Goal: Information Seeking & Learning: Check status

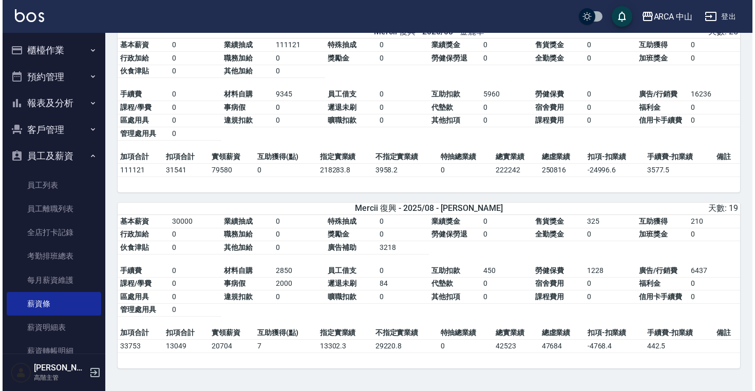
scroll to position [622, 0]
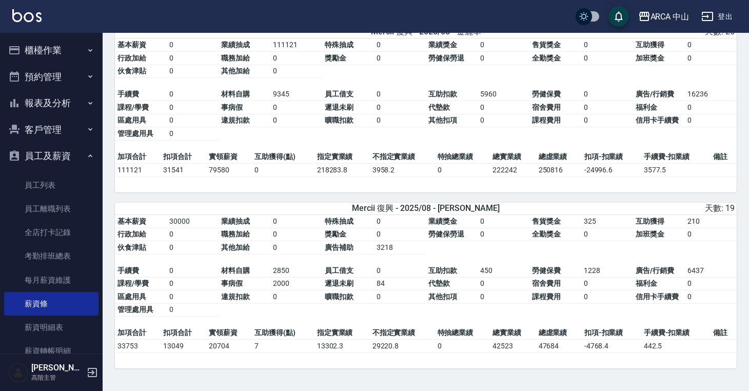
click at [669, 18] on div "ARCA 中山" at bounding box center [670, 16] width 39 height 13
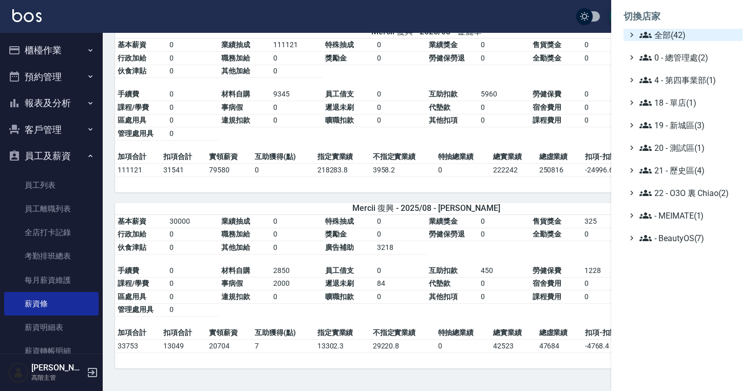
click at [670, 32] on span "全部(42)" at bounding box center [688, 35] width 99 height 12
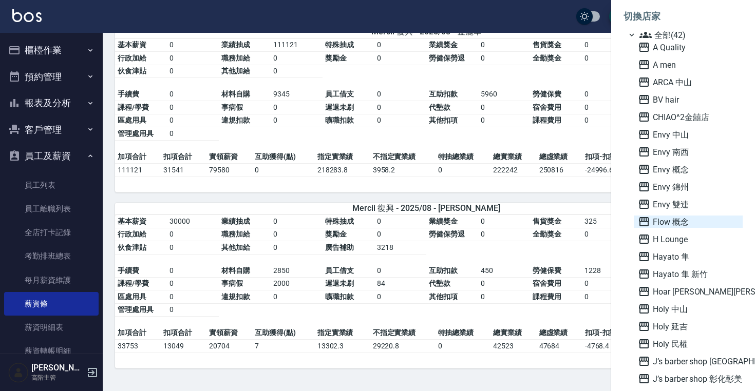
click at [666, 219] on span "Flow 概念" at bounding box center [688, 222] width 101 height 12
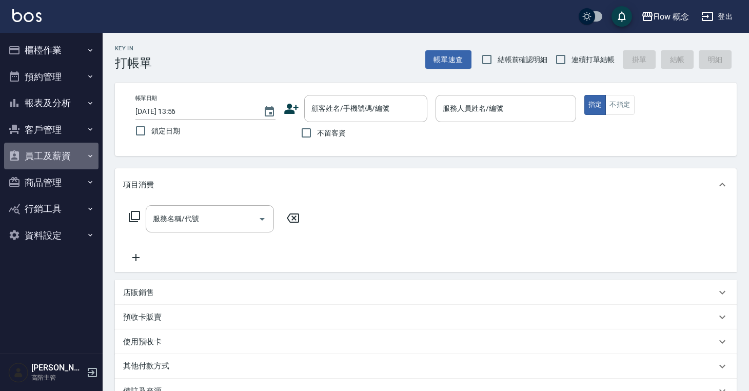
click at [78, 160] on button "員工及薪資" at bounding box center [51, 156] width 94 height 27
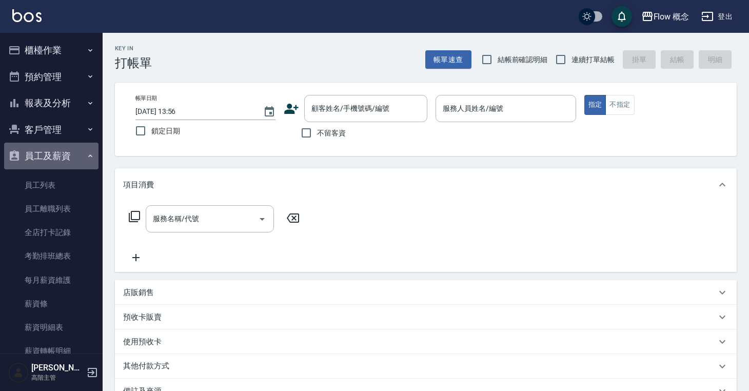
click at [61, 154] on button "員工及薪資" at bounding box center [51, 156] width 94 height 27
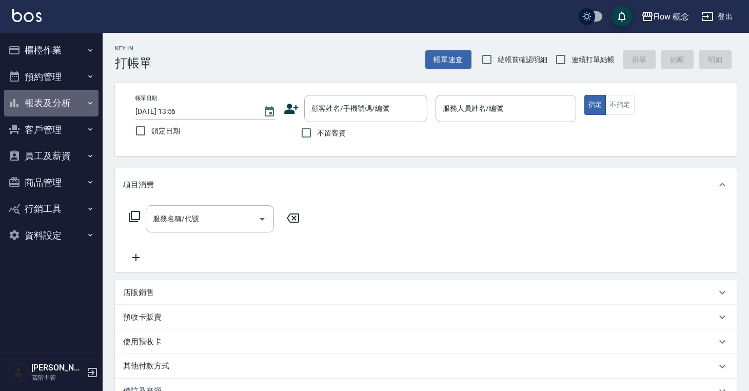
click at [61, 103] on button "報表及分析" at bounding box center [51, 103] width 94 height 27
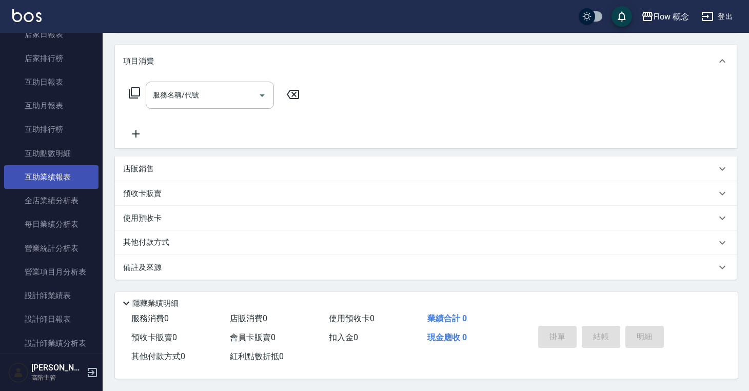
scroll to position [269, 0]
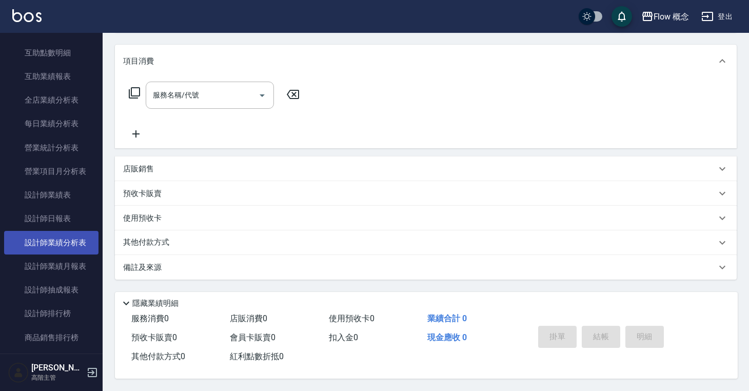
click at [62, 246] on link "設計師業績分析表" at bounding box center [51, 243] width 94 height 24
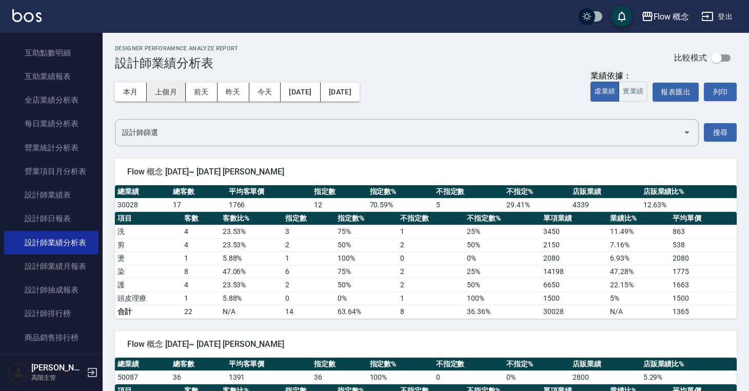
click at [177, 93] on button "上個月" at bounding box center [166, 92] width 39 height 19
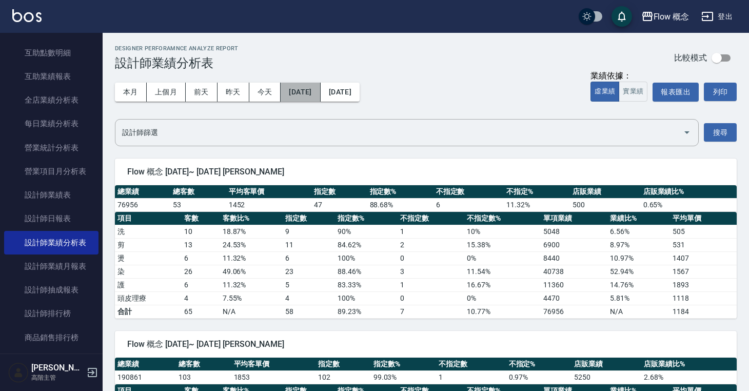
click at [311, 91] on button "[DATE]" at bounding box center [301, 92] width 40 height 19
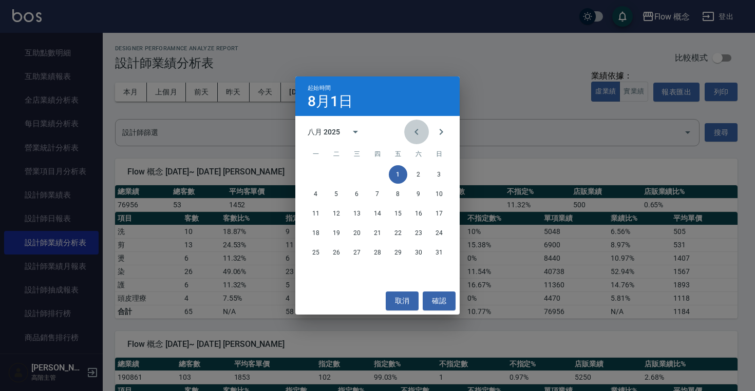
click at [416, 134] on icon "Previous month" at bounding box center [416, 132] width 12 height 12
click at [333, 176] on button "1" at bounding box center [336, 174] width 18 height 18
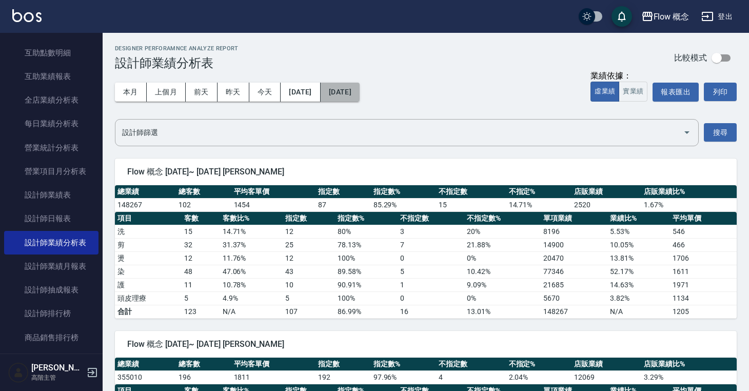
click at [360, 92] on button "[DATE]" at bounding box center [340, 92] width 39 height 19
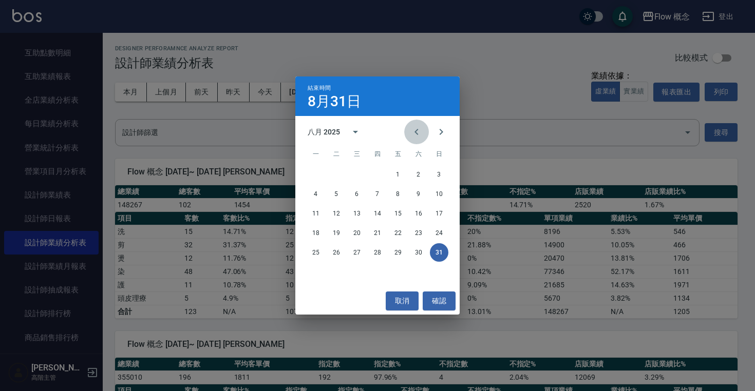
click at [413, 125] on button "Previous month" at bounding box center [416, 132] width 25 height 25
click at [379, 252] on button "31" at bounding box center [377, 252] width 18 height 18
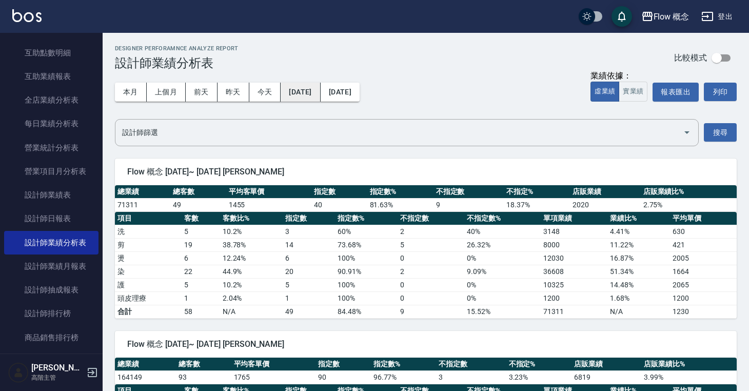
click at [320, 98] on button "[DATE]" at bounding box center [301, 92] width 40 height 19
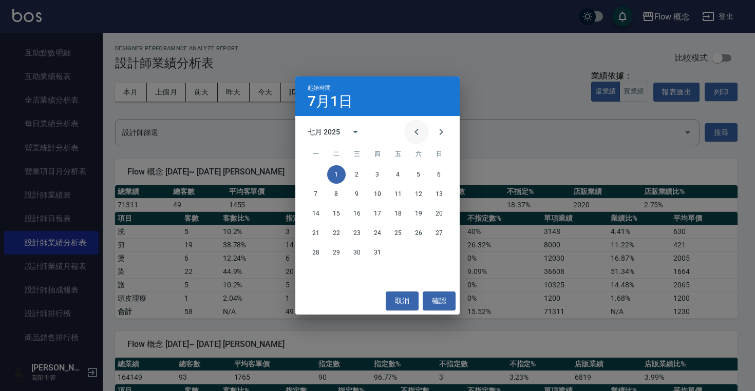
click at [425, 138] on button "Previous month" at bounding box center [416, 132] width 25 height 25
click at [444, 173] on button "1" at bounding box center [439, 174] width 18 height 18
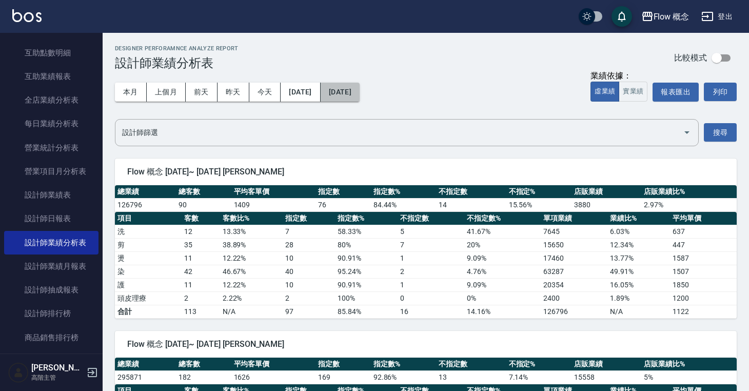
click at [360, 88] on button "[DATE]" at bounding box center [340, 92] width 39 height 19
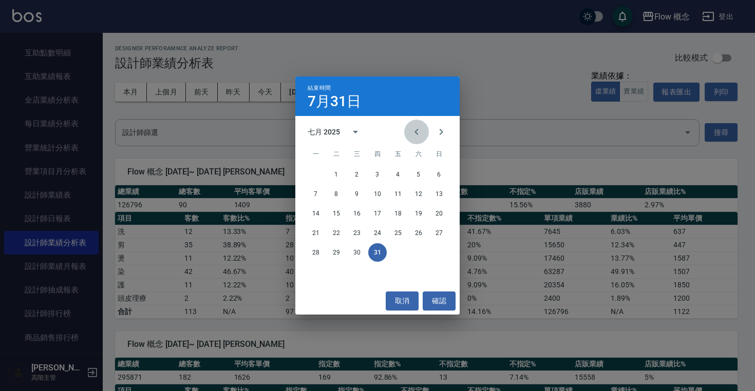
click at [419, 129] on icon "Previous month" at bounding box center [416, 132] width 12 height 12
click at [313, 269] on button "30" at bounding box center [315, 272] width 18 height 18
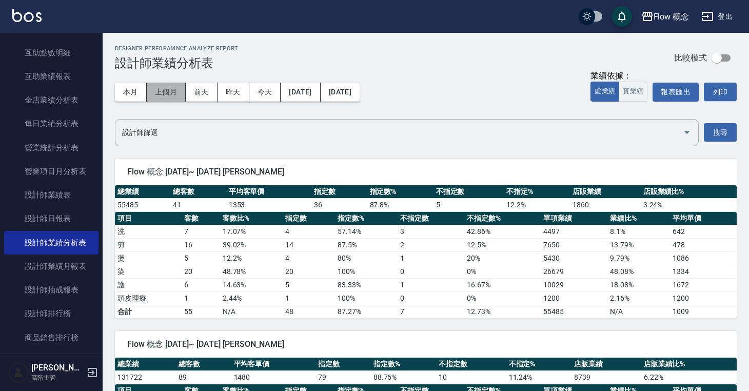
click at [174, 92] on button "上個月" at bounding box center [166, 92] width 39 height 19
click at [320, 91] on button "[DATE]" at bounding box center [301, 92] width 40 height 19
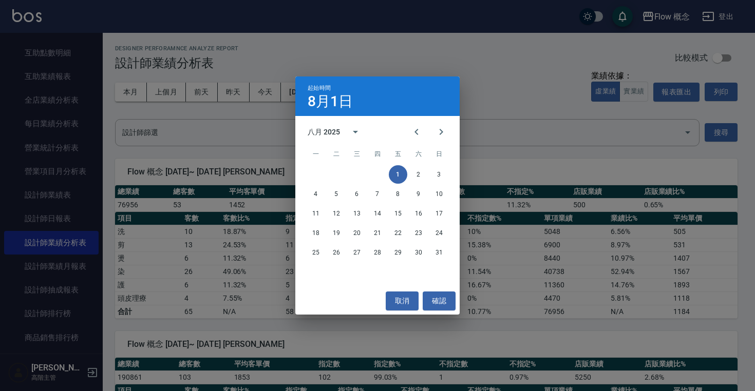
click at [420, 147] on span "六" at bounding box center [418, 154] width 18 height 21
click at [416, 133] on icon "Previous month" at bounding box center [416, 132] width 4 height 6
click at [338, 176] on button "1" at bounding box center [336, 174] width 18 height 18
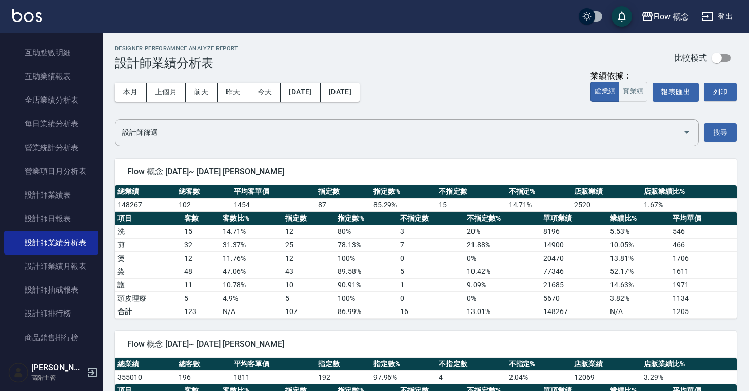
click at [360, 89] on button "[DATE]" at bounding box center [340, 92] width 39 height 19
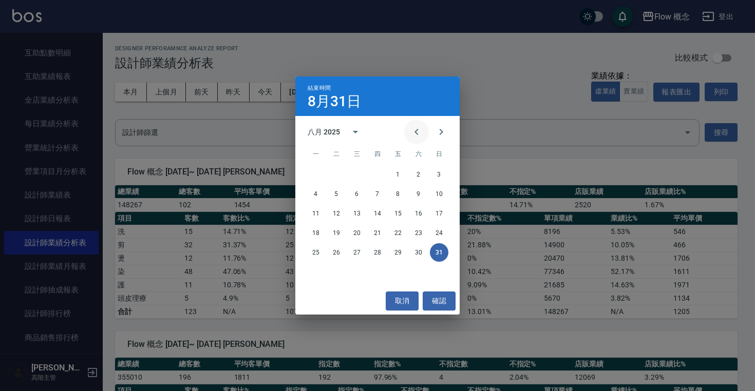
click at [427, 132] on button "Previous month" at bounding box center [416, 132] width 25 height 25
click at [378, 248] on button "31" at bounding box center [377, 252] width 18 height 18
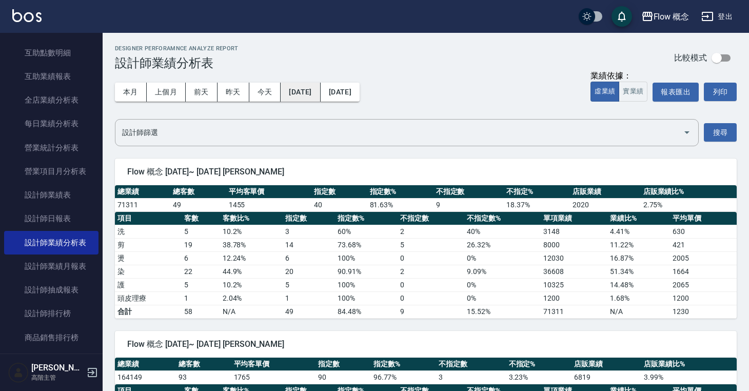
click at [312, 85] on button "[DATE]" at bounding box center [301, 92] width 40 height 19
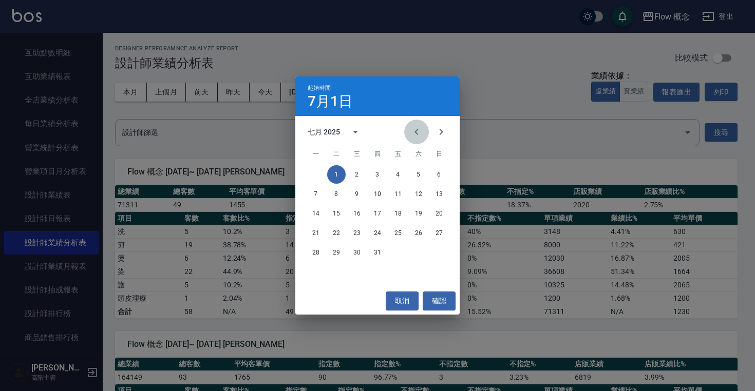
click at [419, 131] on icon "Previous month" at bounding box center [416, 132] width 12 height 12
click at [435, 170] on button "1" at bounding box center [439, 174] width 18 height 18
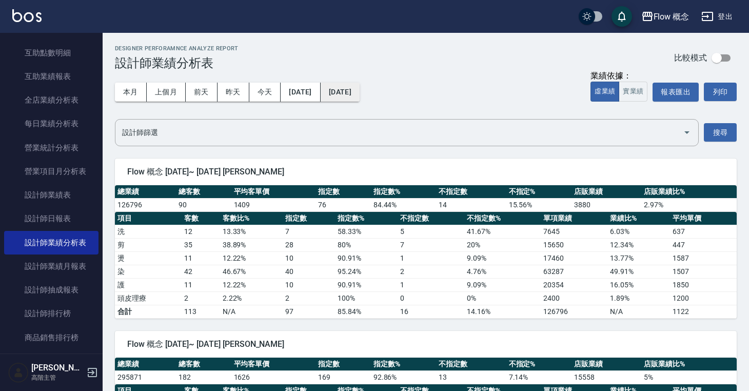
click at [360, 93] on button "[DATE]" at bounding box center [340, 92] width 39 height 19
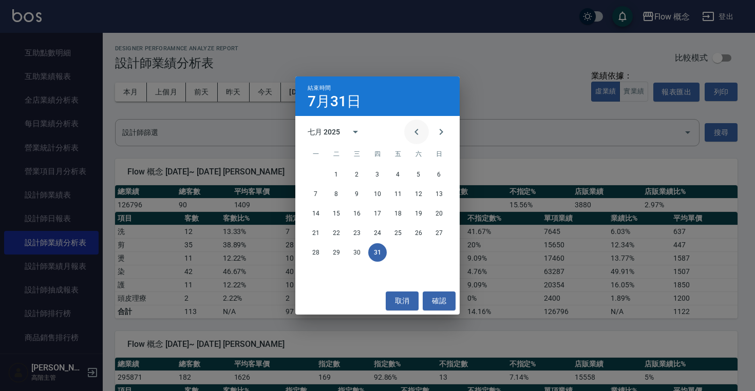
click at [413, 125] on button "Previous month" at bounding box center [416, 132] width 25 height 25
click at [313, 275] on button "30" at bounding box center [315, 272] width 18 height 18
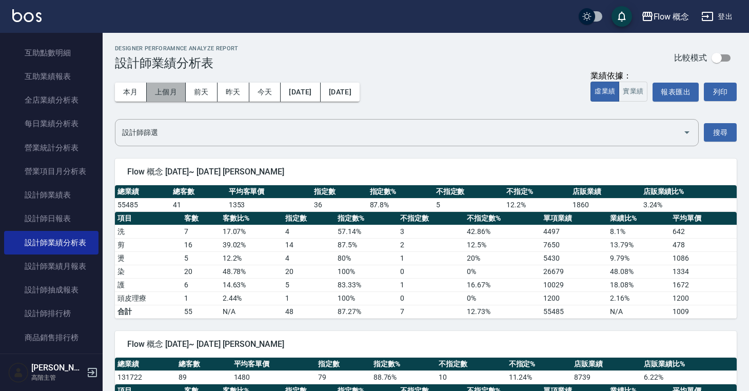
click at [176, 95] on button "上個月" at bounding box center [166, 92] width 39 height 19
click at [317, 92] on button "[DATE]" at bounding box center [301, 92] width 40 height 19
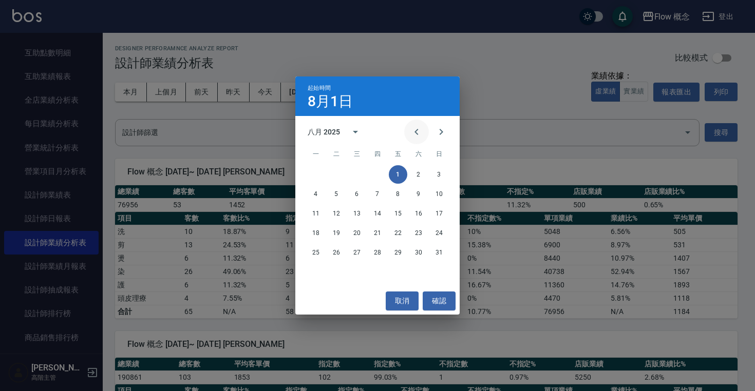
click at [415, 135] on icon "Previous month" at bounding box center [416, 132] width 12 height 12
click at [335, 174] on button "1" at bounding box center [336, 174] width 18 height 18
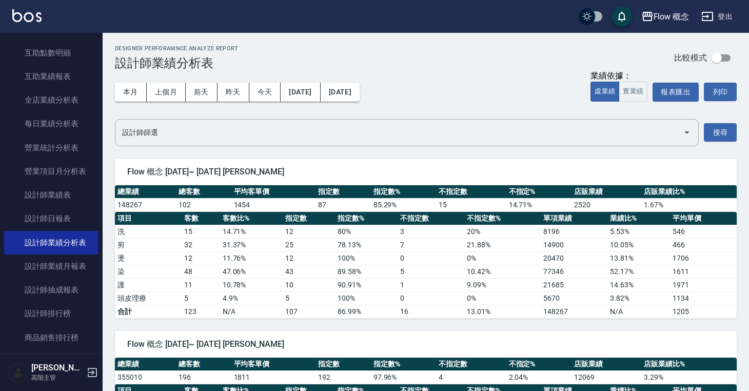
click at [400, 95] on div "本月 上個月 [DATE] [DATE] [DATE] [DATE] [DATE] 業績依據： 虛業績 實業績 報表匯出 列印" at bounding box center [426, 92] width 622 height 44
click at [360, 98] on button "[DATE]" at bounding box center [340, 92] width 39 height 19
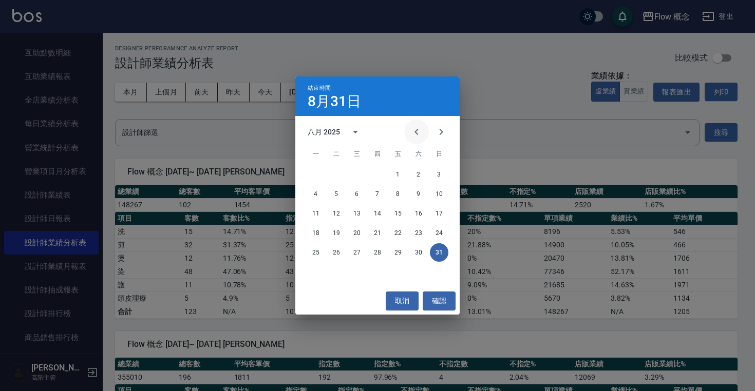
click at [412, 127] on icon "Previous month" at bounding box center [416, 132] width 12 height 12
click at [376, 255] on button "31" at bounding box center [377, 252] width 18 height 18
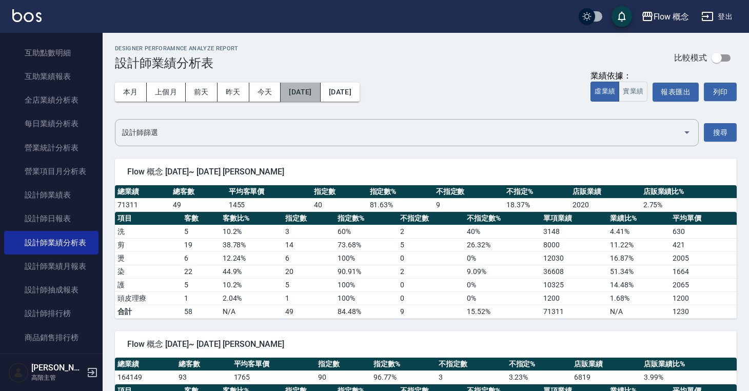
click at [320, 91] on button "[DATE]" at bounding box center [301, 92] width 40 height 19
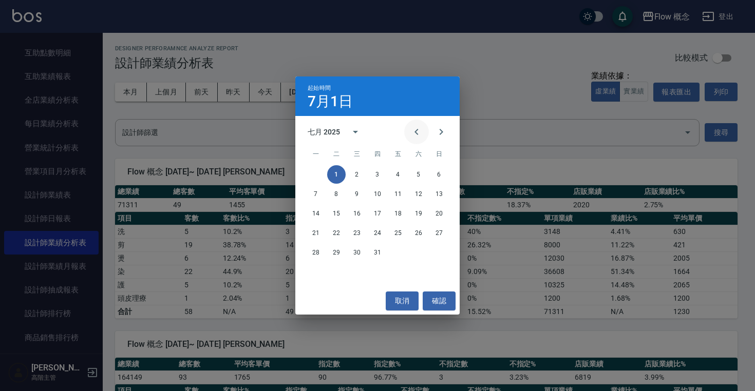
click at [416, 133] on icon "Previous month" at bounding box center [416, 132] width 4 height 6
click at [435, 175] on button "1" at bounding box center [439, 174] width 18 height 18
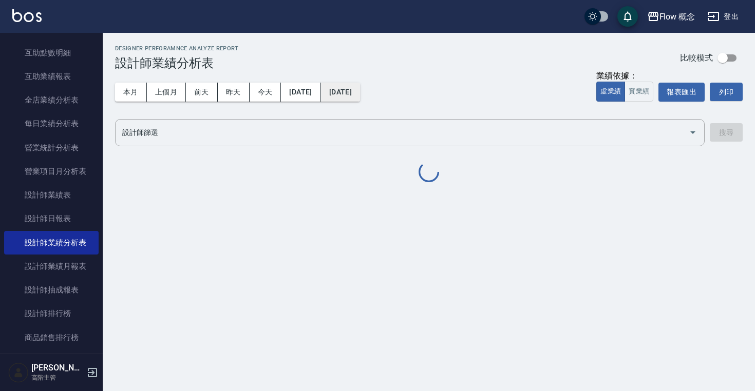
click at [360, 91] on button "[DATE]" at bounding box center [340, 92] width 39 height 19
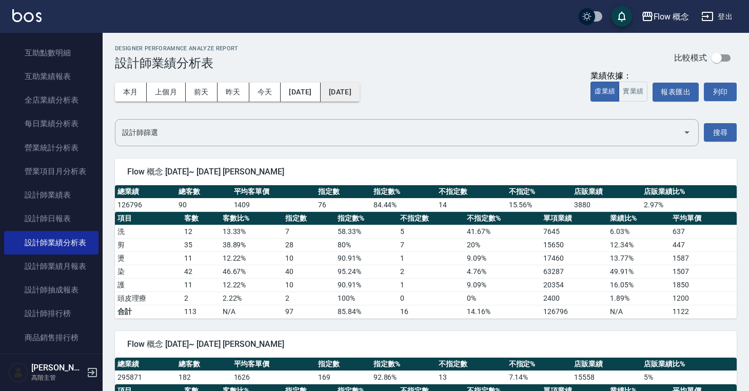
click at [360, 96] on button "[DATE]" at bounding box center [340, 92] width 39 height 19
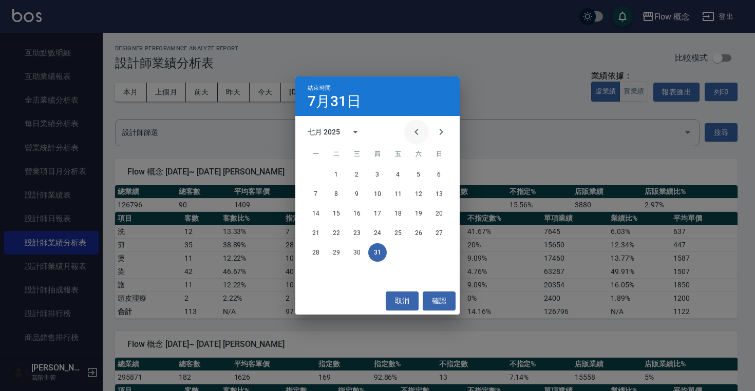
click at [415, 138] on icon "Previous month" at bounding box center [416, 132] width 12 height 12
click at [323, 272] on button "30" at bounding box center [315, 272] width 18 height 18
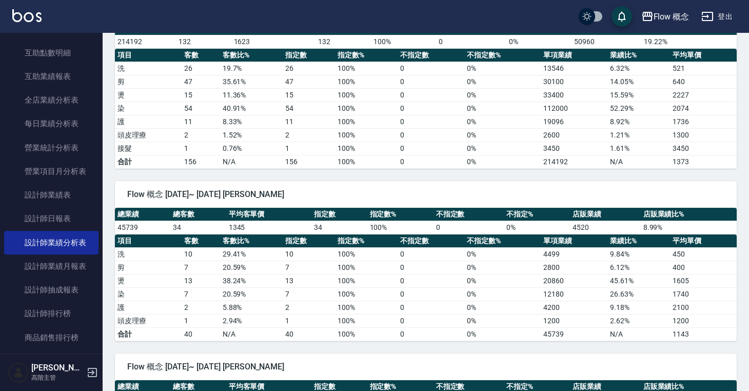
scroll to position [653, 0]
